Goal: Find specific page/section: Find specific page/section

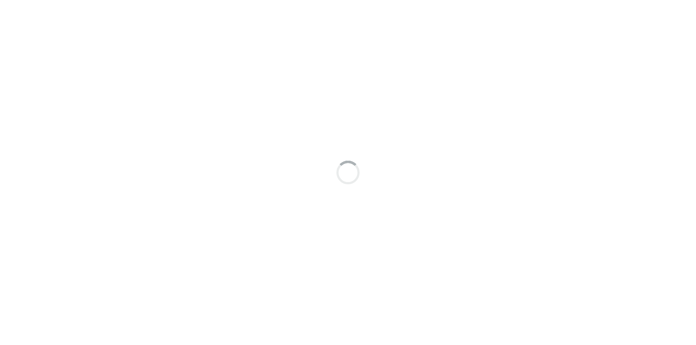
type input "[PERSON_NAME]"
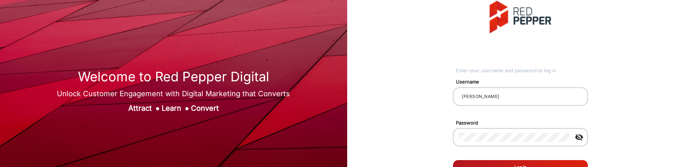
click at [544, 162] on button "Log In" at bounding box center [520, 167] width 135 height 15
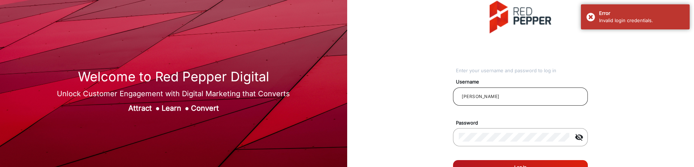
click at [504, 102] on div "[PERSON_NAME]" at bounding box center [520, 96] width 123 height 20
click at [504, 99] on input "[PERSON_NAME]" at bounding box center [520, 96] width 123 height 9
click at [501, 161] on button "Log In" at bounding box center [520, 167] width 135 height 15
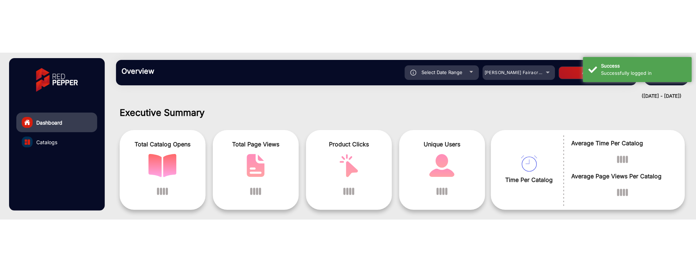
scroll to position [5, 0]
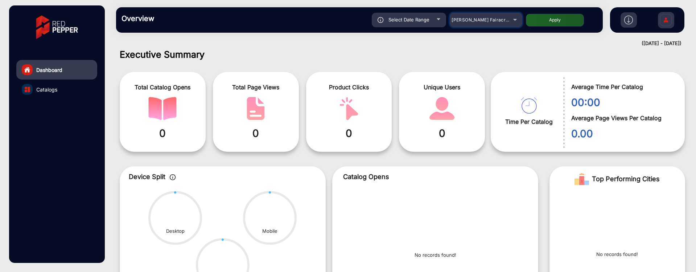
click at [500, 25] on mat-select "[PERSON_NAME] Fairacre Farms" at bounding box center [486, 20] width 73 height 15
click at [499, 19] on span "[PERSON_NAME] Fairacre Farms" at bounding box center [487, 19] width 72 height 5
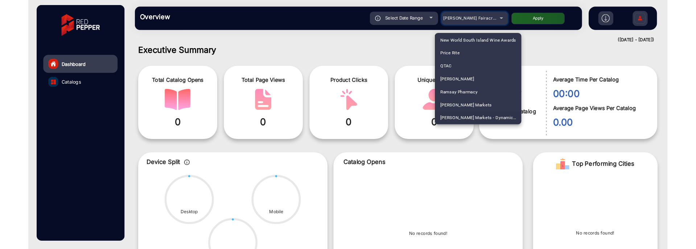
scroll to position [808, 0]
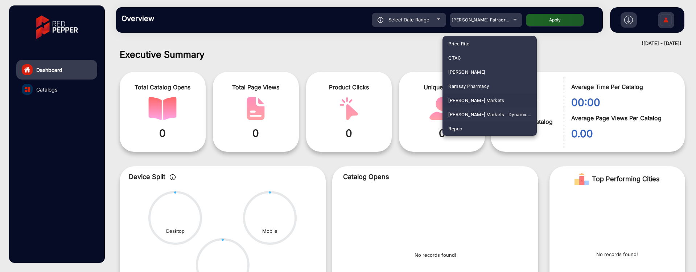
click at [475, 100] on span "[PERSON_NAME] Markets" at bounding box center [476, 100] width 56 height 14
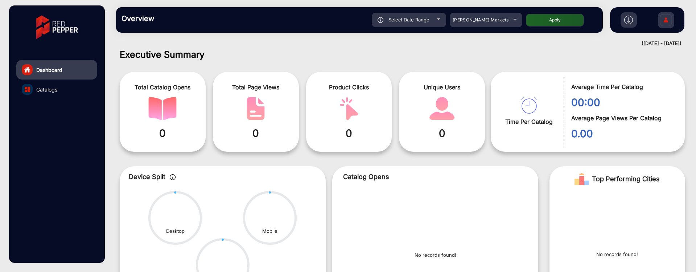
click at [558, 19] on button "Apply" at bounding box center [555, 20] width 58 height 13
type input "[DATE]"
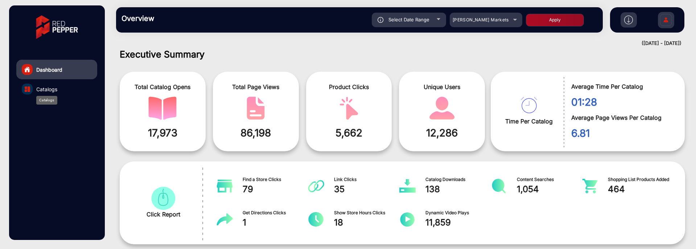
click at [48, 90] on span "Catalogs" at bounding box center [46, 90] width 21 height 8
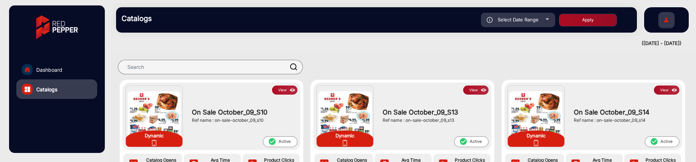
click at [288, 89] on img at bounding box center [292, 90] width 8 height 8
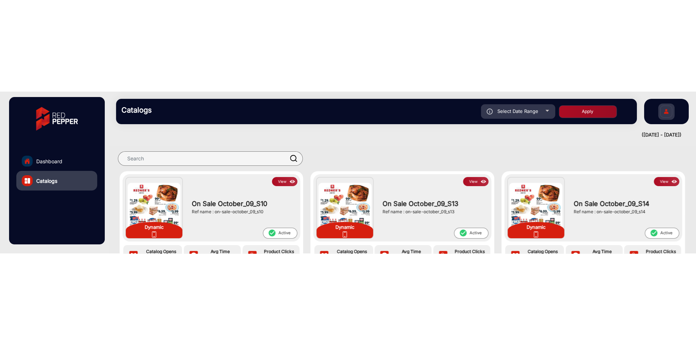
scroll to position [5, 0]
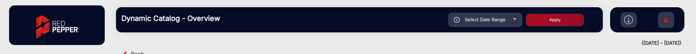
click at [638, 30] on div "falsefalse Hi, janarthanan Change Password Log Out" at bounding box center [647, 19] width 74 height 25
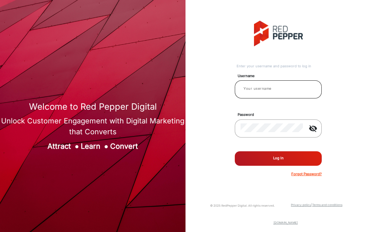
type input "[PERSON_NAME]"
click at [285, 86] on input "[PERSON_NAME]" at bounding box center [278, 88] width 75 height 9
click at [266, 157] on button "Log In" at bounding box center [278, 159] width 87 height 15
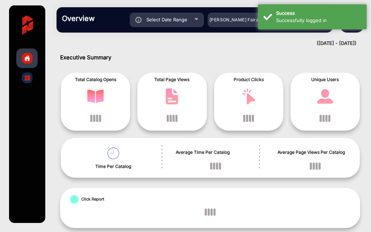
scroll to position [5, 0]
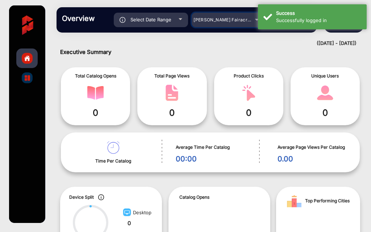
click at [229, 18] on span "[PERSON_NAME] Fairacre Farms" at bounding box center [230, 19] width 72 height 5
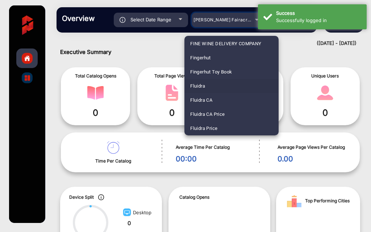
scroll to position [384, 0]
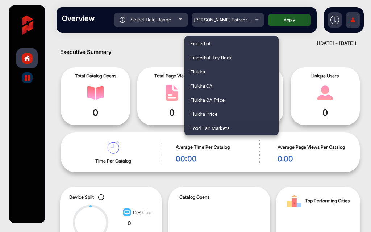
click at [236, 16] on div at bounding box center [185, 116] width 371 height 232
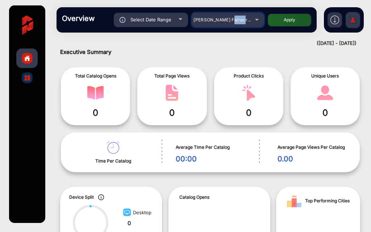
click at [236, 16] on div "[PERSON_NAME] Fairacre Farms" at bounding box center [223, 20] width 58 height 9
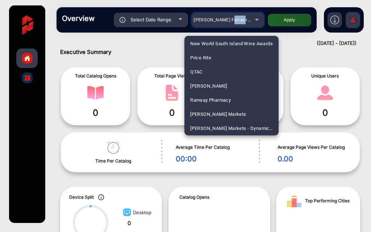
scroll to position [808, 0]
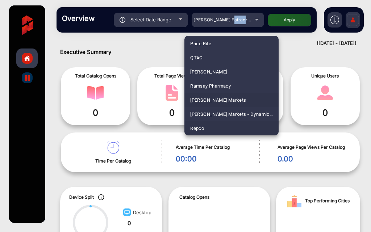
click at [224, 98] on span "[PERSON_NAME] Markets" at bounding box center [218, 100] width 56 height 14
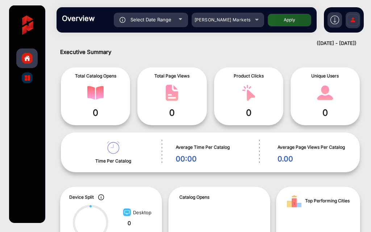
click at [287, 13] on div "Select Date Range [DATE] [DATE] – [DATE] [DATE] [PERSON_NAME] Markets Apply" at bounding box center [199, 20] width 224 height 15
click at [286, 15] on button "Apply" at bounding box center [290, 20] width 44 height 13
type input "[DATE]"
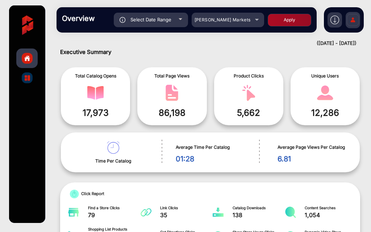
click at [32, 77] on div at bounding box center [27, 78] width 11 height 11
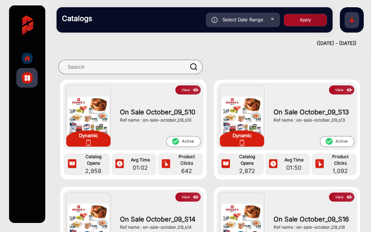
click at [196, 88] on img at bounding box center [196, 90] width 8 height 8
